Goal: Task Accomplishment & Management: Manage account settings

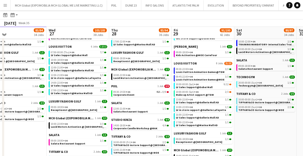
scroll to position [336, 0]
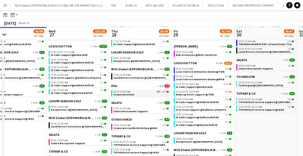
click at [134, 93] on div "09:30-14:30 +04 46A • 0/9" at bounding box center [141, 91] width 56 height 3
click at [125, 92] on span "09:30-14:30 +04" at bounding box center [121, 91] width 17 height 3
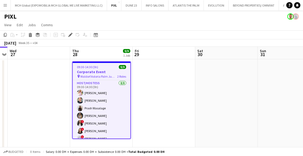
scroll to position [2, 0]
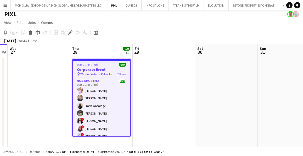
click at [50, 67] on app-date-cell at bounding box center [39, 102] width 63 height 90
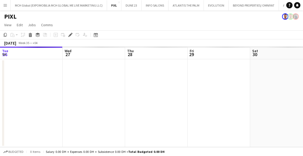
scroll to position [0, 180]
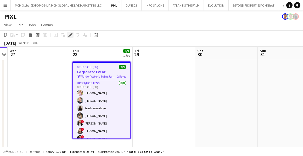
click at [70, 35] on icon at bounding box center [70, 35] width 3 height 3
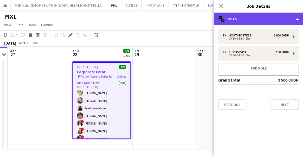
click at [232, 17] on div "multiple-users-add Roles" at bounding box center [258, 19] width 89 height 13
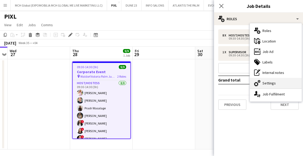
click at [271, 82] on div "cog-double-3 Settings" at bounding box center [276, 83] width 52 height 10
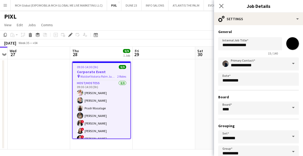
click at [159, 90] on app-date-cell at bounding box center [164, 104] width 63 height 90
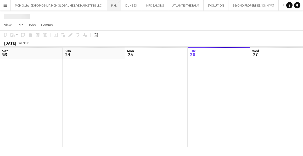
scroll to position [0, 125]
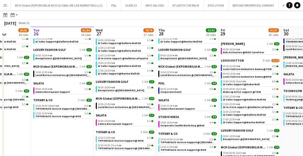
scroll to position [341, 0]
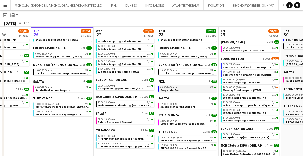
click at [194, 89] on link "09:30-14:30 +04 9/9 Corporate Event" at bounding box center [189, 88] width 56 height 6
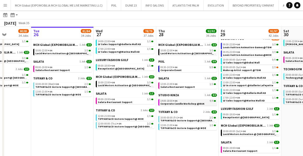
scroll to position [368, 0]
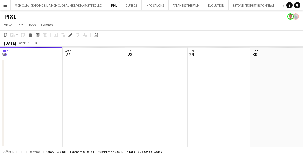
scroll to position [0, 180]
